Goal: Communication & Community: Answer question/provide support

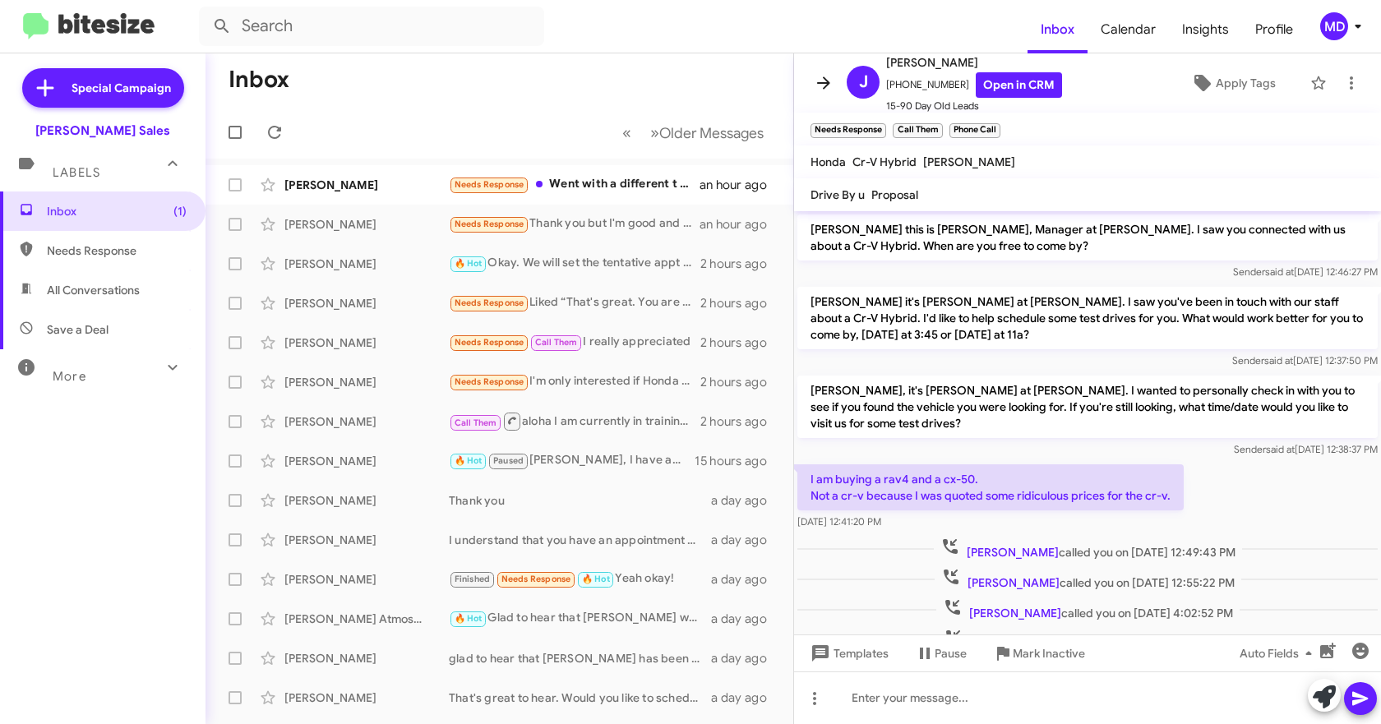
scroll to position [53, 0]
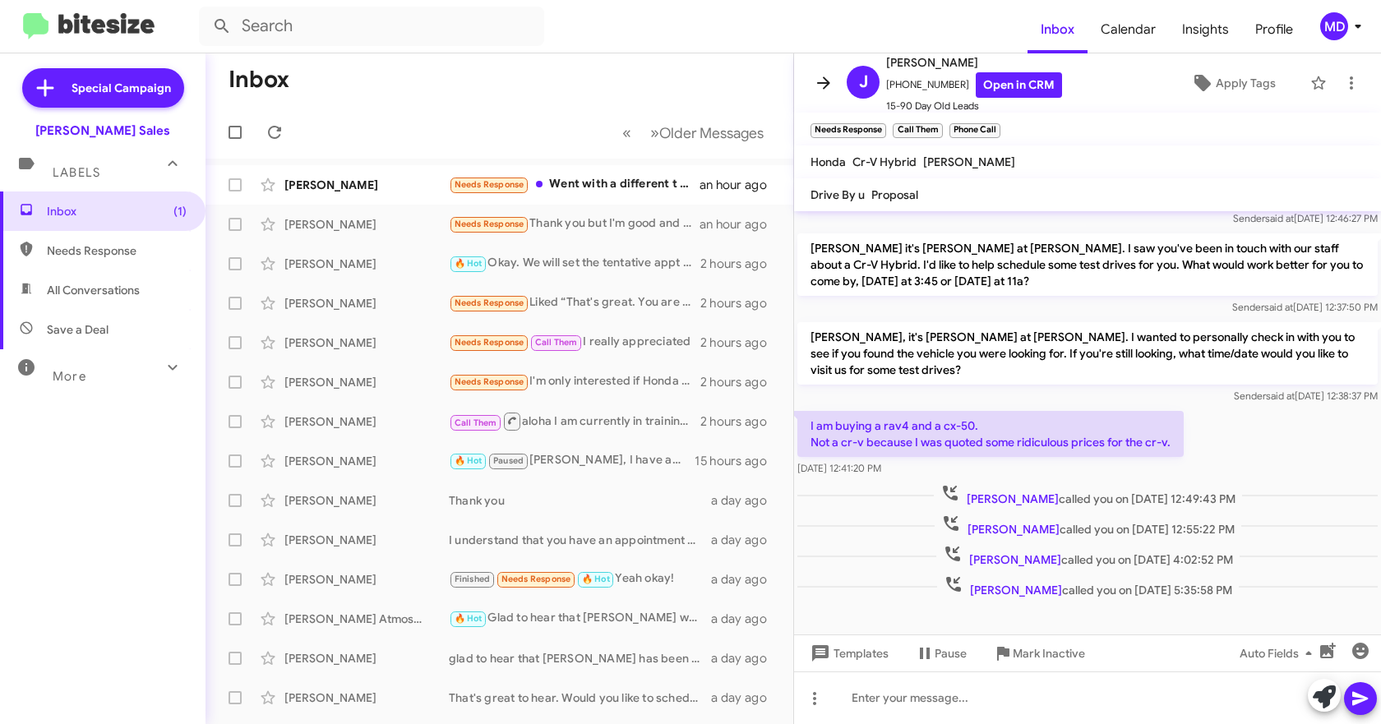
click at [822, 88] on icon at bounding box center [824, 83] width 20 height 20
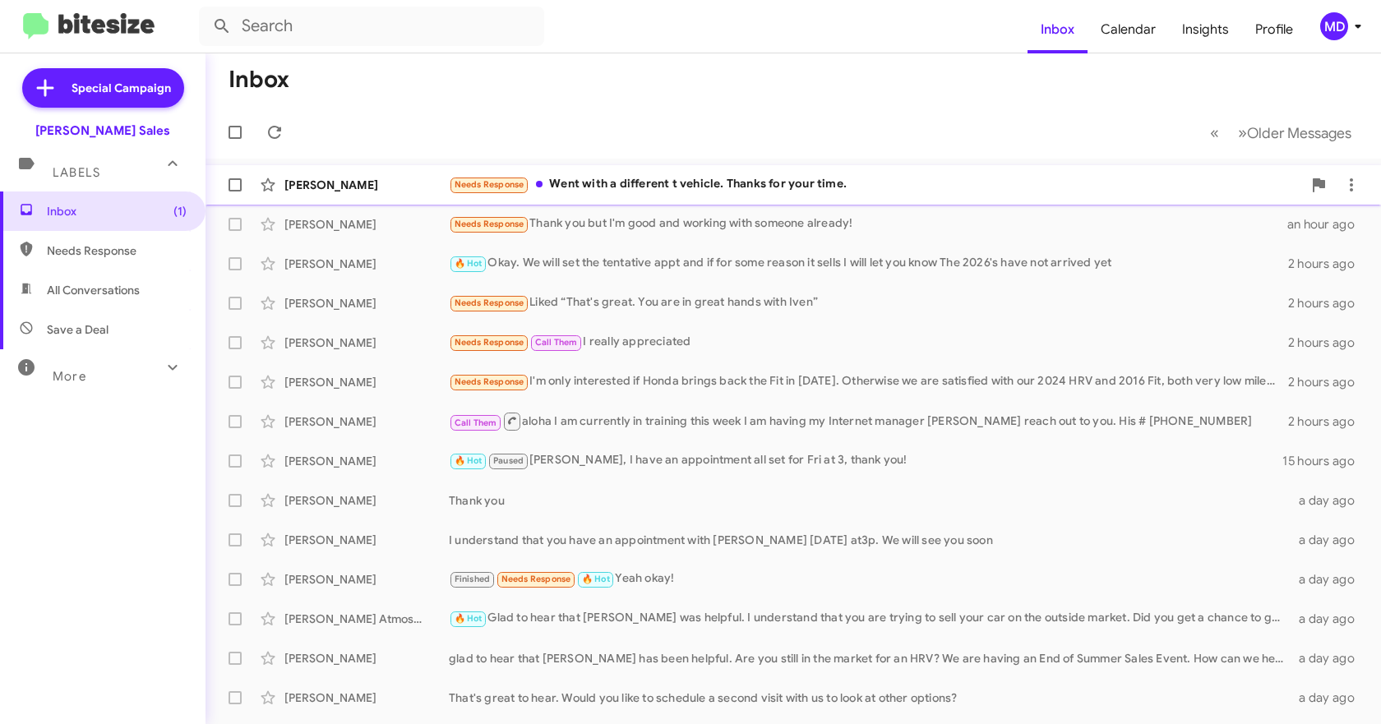
click at [807, 192] on div "Needs Response Went with a different t vehicle. Thanks for your time." at bounding box center [875, 184] width 853 height 19
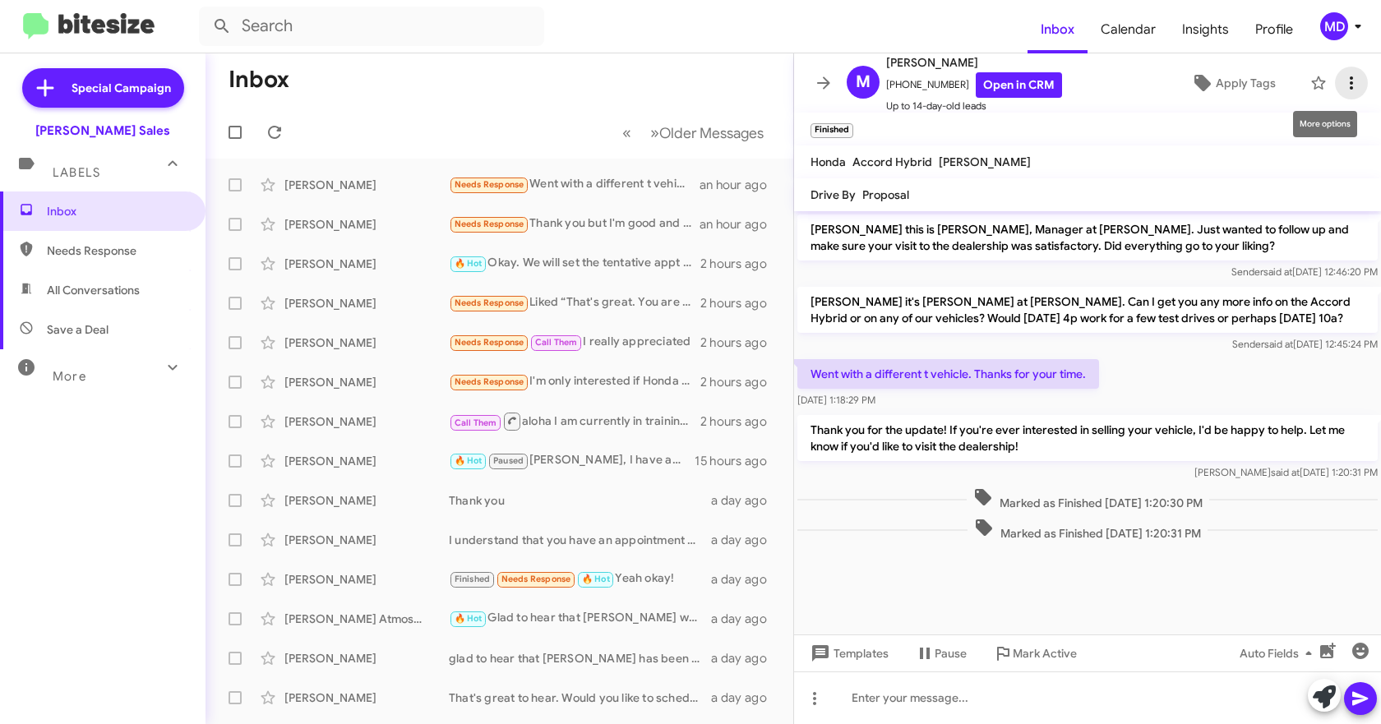
click at [1342, 82] on icon at bounding box center [1352, 83] width 20 height 20
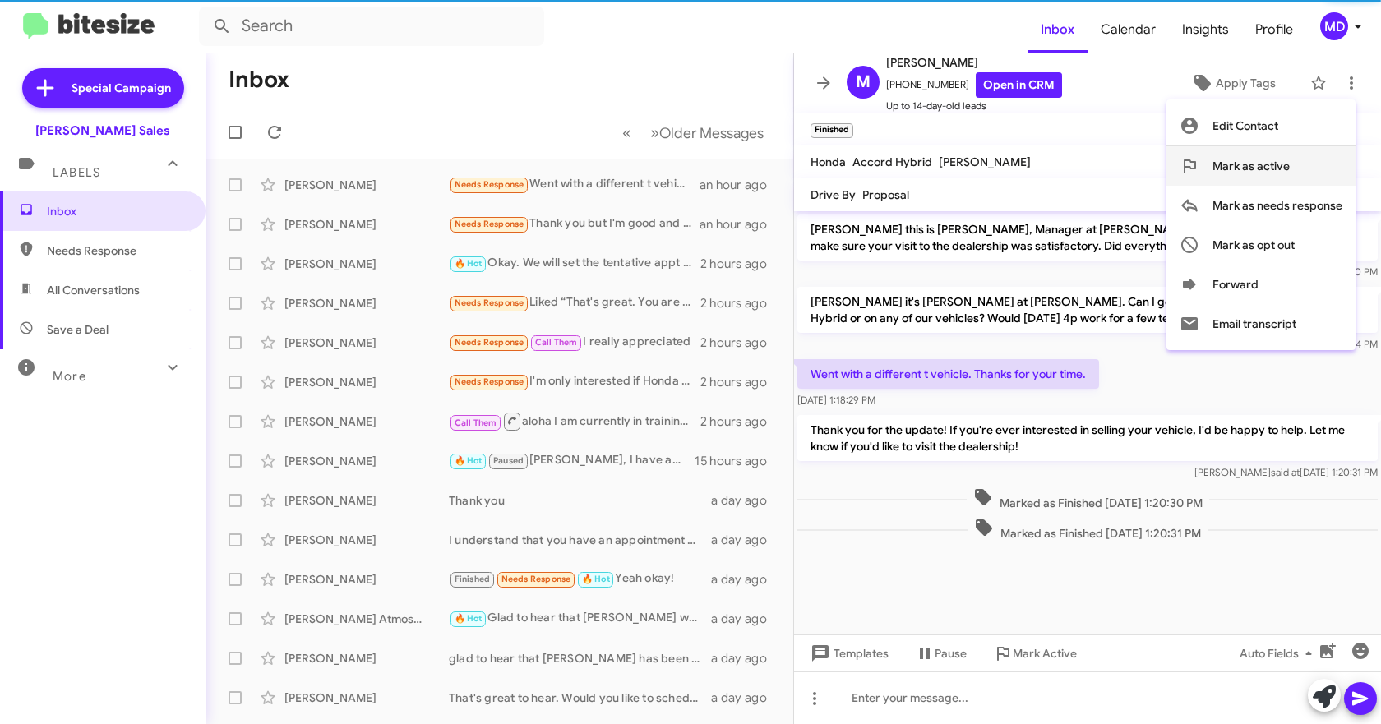
click at [1271, 159] on span "Mark as active" at bounding box center [1251, 165] width 77 height 39
